Goal: Check status: Check status

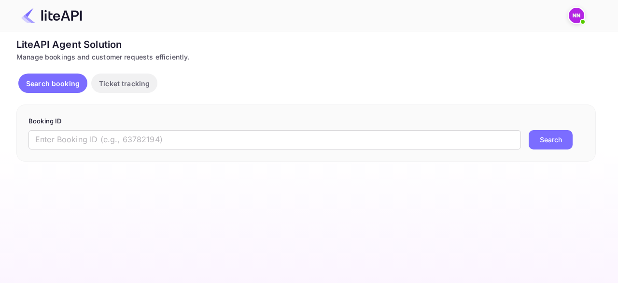
click at [156, 140] on input "text" at bounding box center [274, 139] width 493 height 19
paste input "u2OGVPToe"
drag, startPoint x: 543, startPoint y: 143, endPoint x: 445, endPoint y: 135, distance: 98.4
click at [544, 143] on button "Search" at bounding box center [551, 139] width 44 height 19
click at [175, 132] on input "u2OGVPToe" at bounding box center [274, 139] width 493 height 19
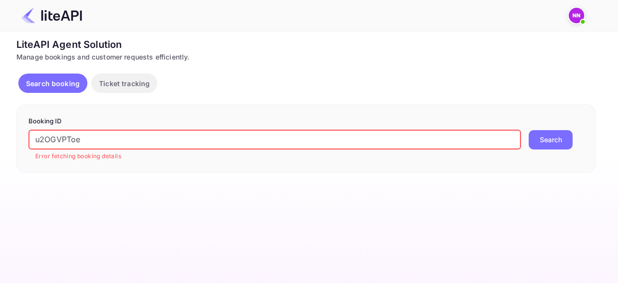
click at [173, 135] on input "u2OGVPToe" at bounding box center [274, 139] width 493 height 19
paste input "8866972"
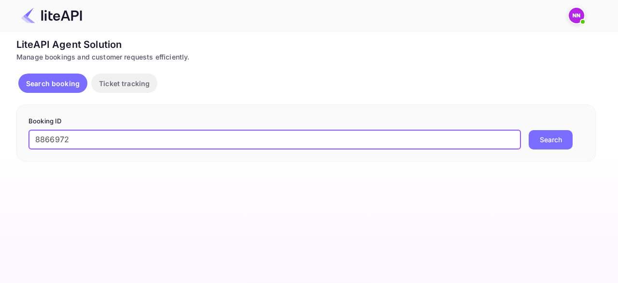
type input "8866972"
click at [542, 141] on button "Search" at bounding box center [551, 139] width 44 height 19
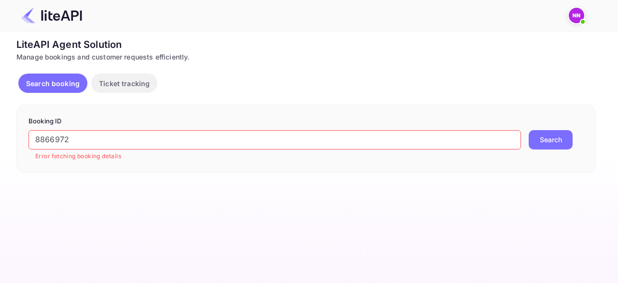
click at [245, 80] on div "Search booking Ticket tracking" at bounding box center [306, 84] width 580 height 23
click at [556, 141] on button "Search" at bounding box center [551, 139] width 44 height 19
click at [133, 84] on p "Ticket tracking" at bounding box center [124, 83] width 51 height 10
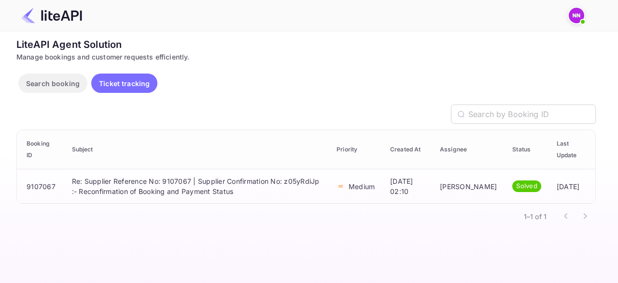
click at [60, 83] on p "Search booking" at bounding box center [53, 83] width 54 height 10
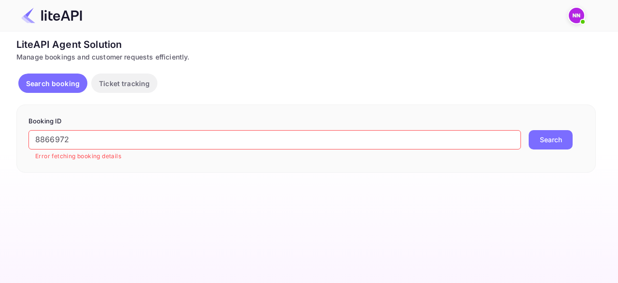
click at [129, 148] on input "8866972" at bounding box center [274, 139] width 493 height 19
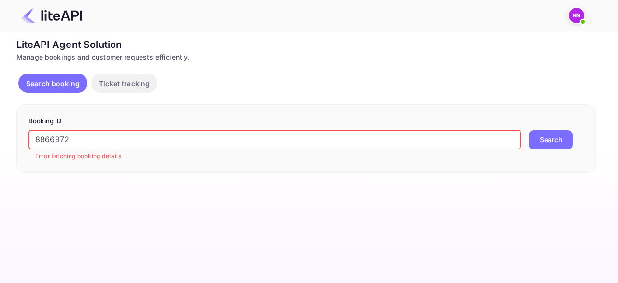
click at [129, 149] on div "8866972 ​ Error fetching booking details" at bounding box center [274, 145] width 493 height 31
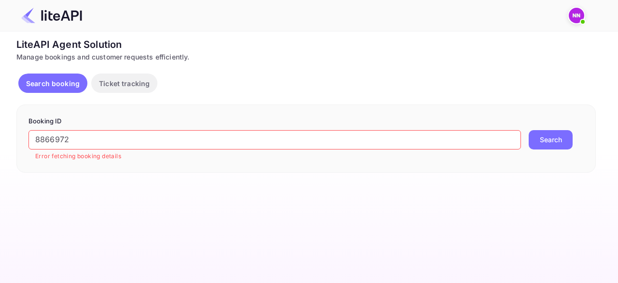
click at [128, 138] on input "8866972" at bounding box center [274, 139] width 493 height 19
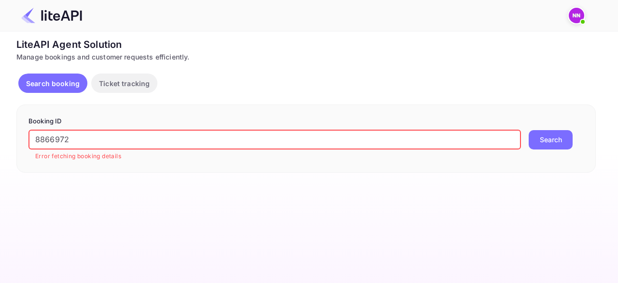
click at [128, 138] on input "8866972" at bounding box center [274, 139] width 493 height 19
paste input "u2OGVPToe"
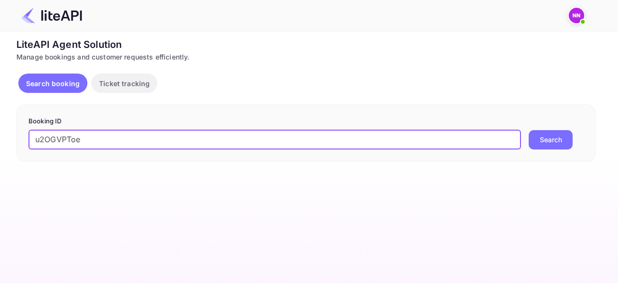
type input "u2OGVPToe"
click at [558, 138] on button "Search" at bounding box center [551, 139] width 44 height 19
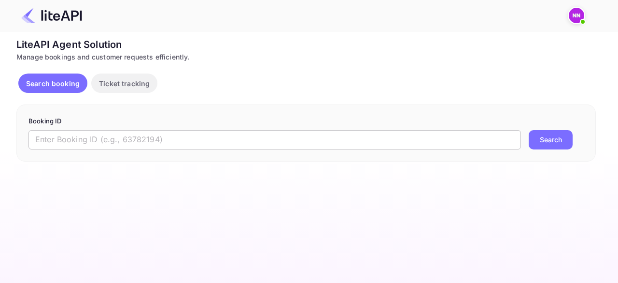
click at [167, 141] on input "text" at bounding box center [274, 139] width 493 height 19
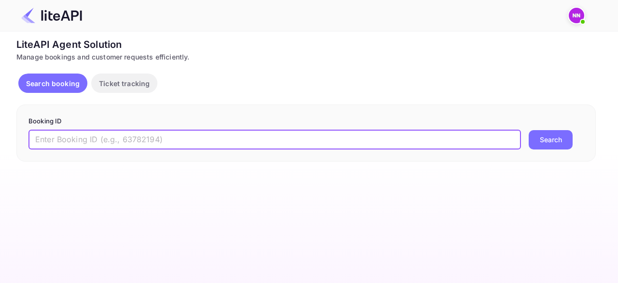
paste input "u2OGVPToe"
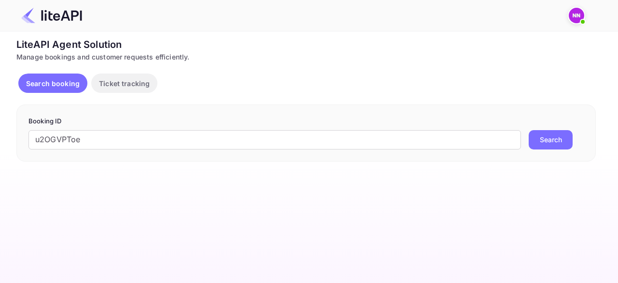
click at [564, 139] on button "Search" at bounding box center [551, 139] width 44 height 19
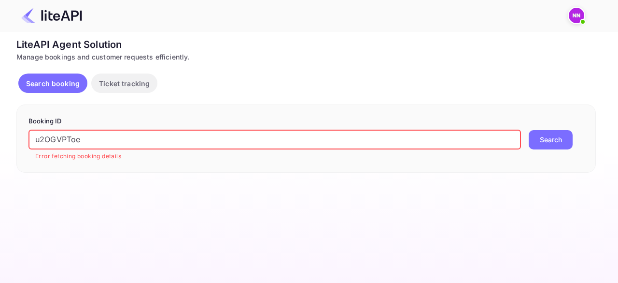
click at [144, 140] on input "u2OGVPToe" at bounding box center [274, 139] width 493 height 19
paste input "8866972"
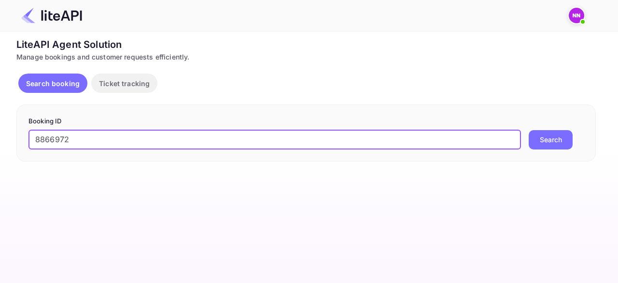
type input "8866972"
click at [547, 139] on button "Search" at bounding box center [551, 139] width 44 height 19
